Goal: Task Accomplishment & Management: Use online tool/utility

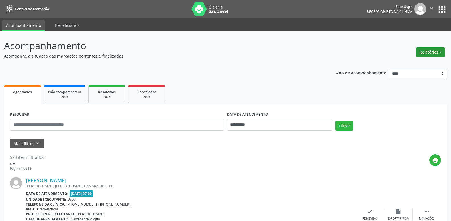
click at [445, 51] on button "Relatórios" at bounding box center [430, 52] width 29 height 10
click at [395, 66] on link "Agendamentos" at bounding box center [414, 64] width 61 height 8
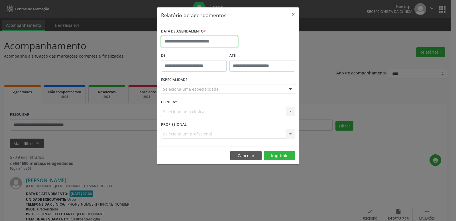
click at [189, 42] on input "text" at bounding box center [199, 41] width 77 height 11
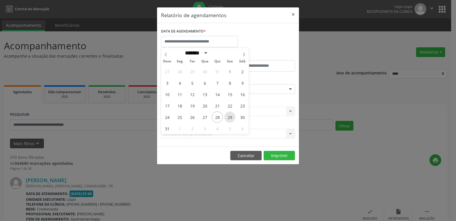
click at [229, 115] on span "29" at bounding box center [229, 116] width 11 height 11
type input "**********"
click at [229, 117] on span "29" at bounding box center [229, 116] width 11 height 11
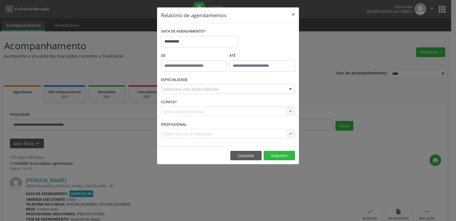
click at [229, 117] on div "CLÍNICA * Selecione uma clínica Nenhum resultado encontrado para: " " Não há ne…" at bounding box center [228, 109] width 137 height 22
click at [290, 111] on div "Selecione uma clínica Nenhum resultado encontrado para: " " Não há nenhuma opçã…" at bounding box center [228, 112] width 134 height 10
click at [290, 89] on div at bounding box center [290, 89] width 9 height 10
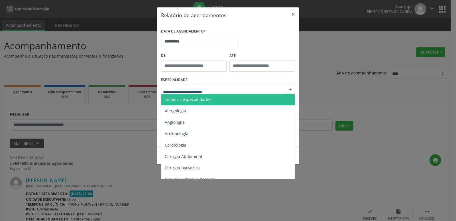
click at [214, 100] on span "Todas as especialidades" at bounding box center [228, 99] width 134 height 11
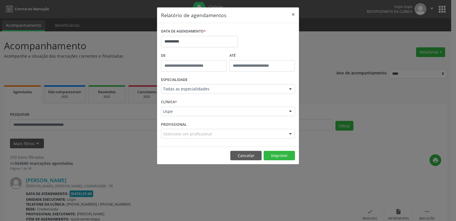
click at [288, 133] on div at bounding box center [290, 134] width 9 height 10
click at [273, 155] on button "Imprimir" at bounding box center [279, 156] width 31 height 10
